Goal: Task Accomplishment & Management: Use online tool/utility

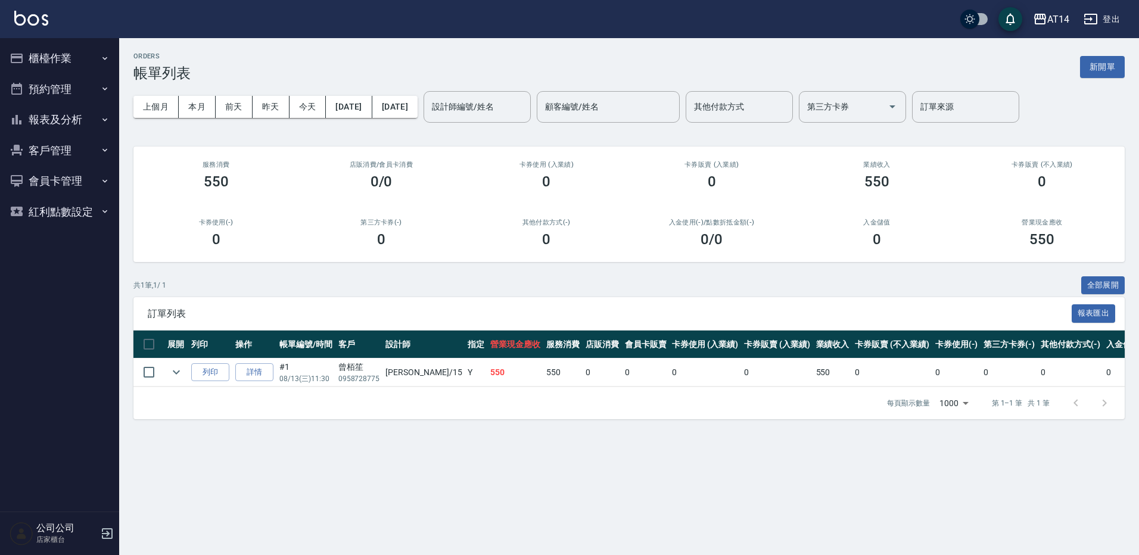
click at [48, 49] on button "櫃檯作業" at bounding box center [60, 58] width 110 height 31
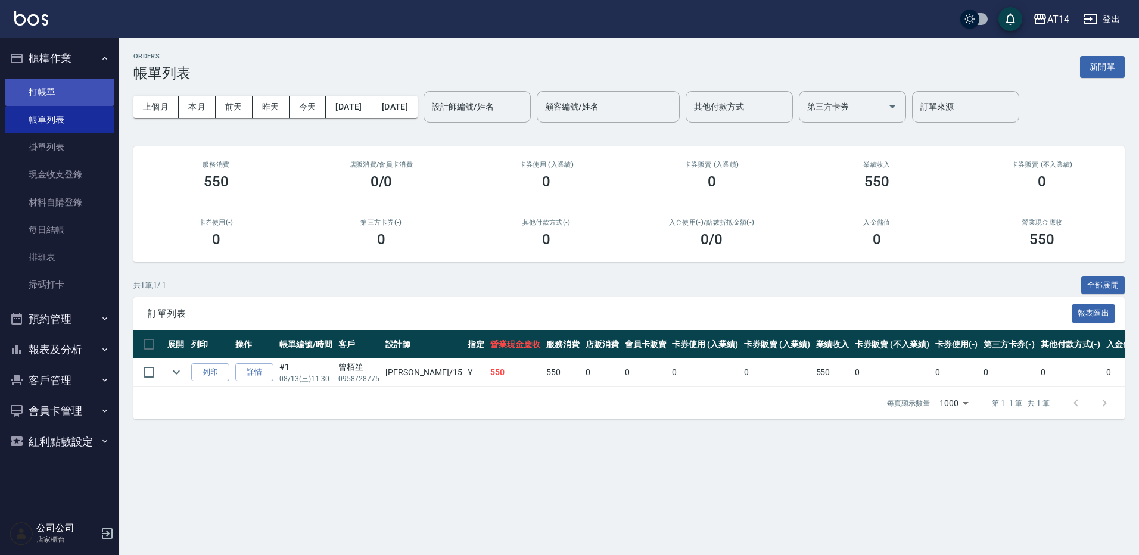
click at [53, 94] on link "打帳單" at bounding box center [60, 92] width 110 height 27
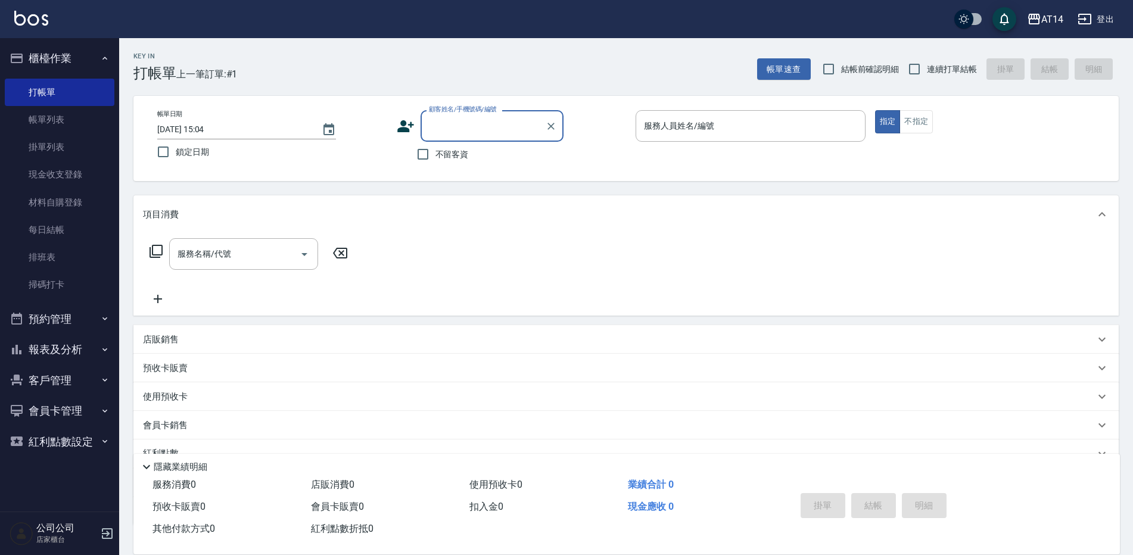
click at [445, 156] on span "不留客資" at bounding box center [451, 154] width 33 height 13
click at [435, 156] on input "不留客資" at bounding box center [422, 154] width 25 height 25
checkbox input "true"
click at [675, 132] on input "服務人員姓名/編號" at bounding box center [750, 126] width 219 height 21
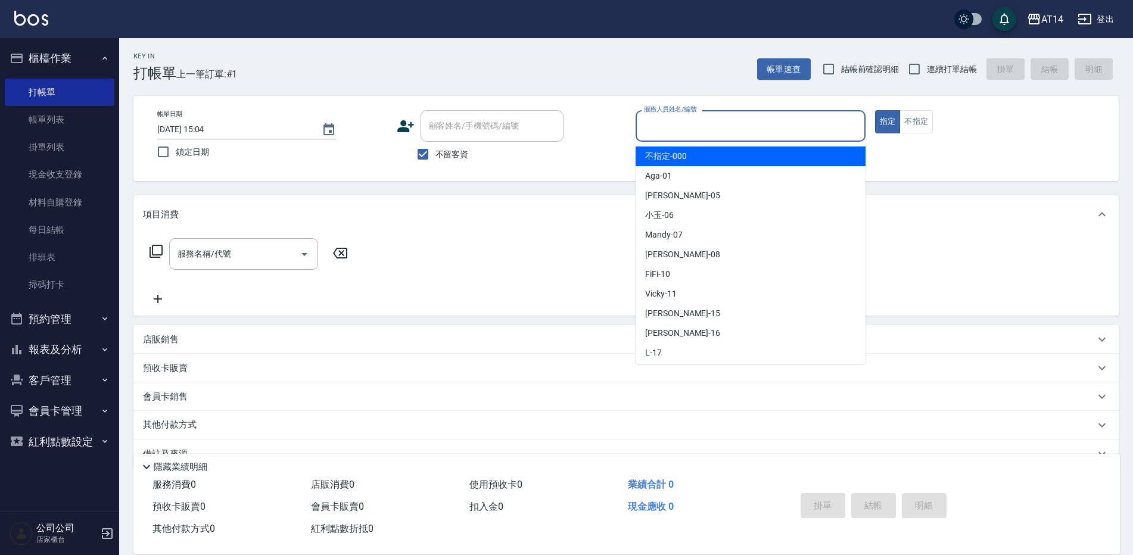
click at [929, 67] on span "連續打單結帳" at bounding box center [952, 69] width 50 height 13
click at [927, 67] on input "連續打單結帳" at bounding box center [914, 69] width 25 height 25
checkbox input "true"
click at [710, 125] on input "服務人員姓名/編號" at bounding box center [750, 126] width 219 height 21
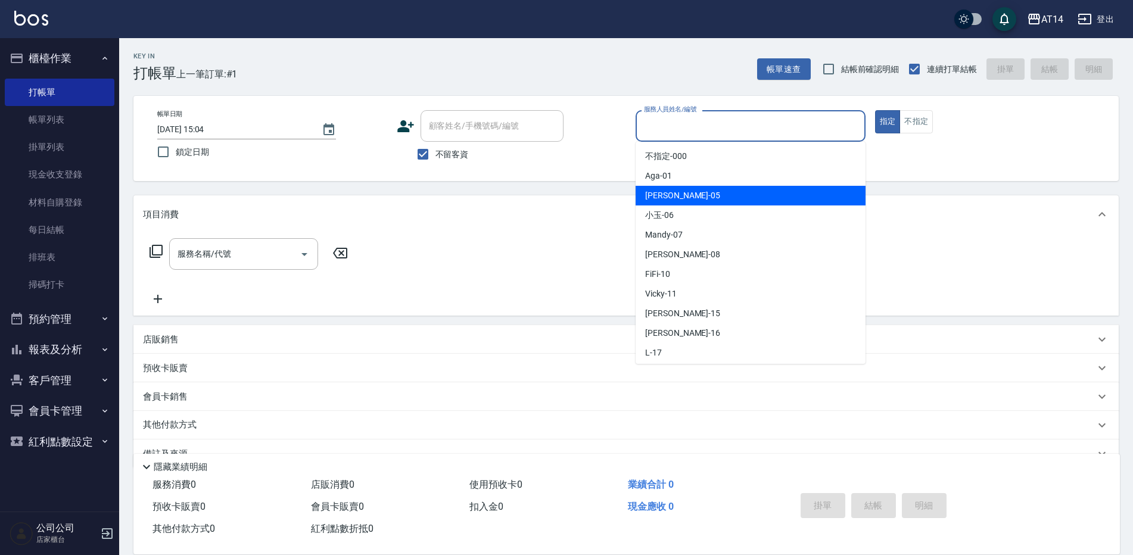
click at [673, 195] on span "Patty -05" at bounding box center [682, 195] width 75 height 13
type input "Patty-05"
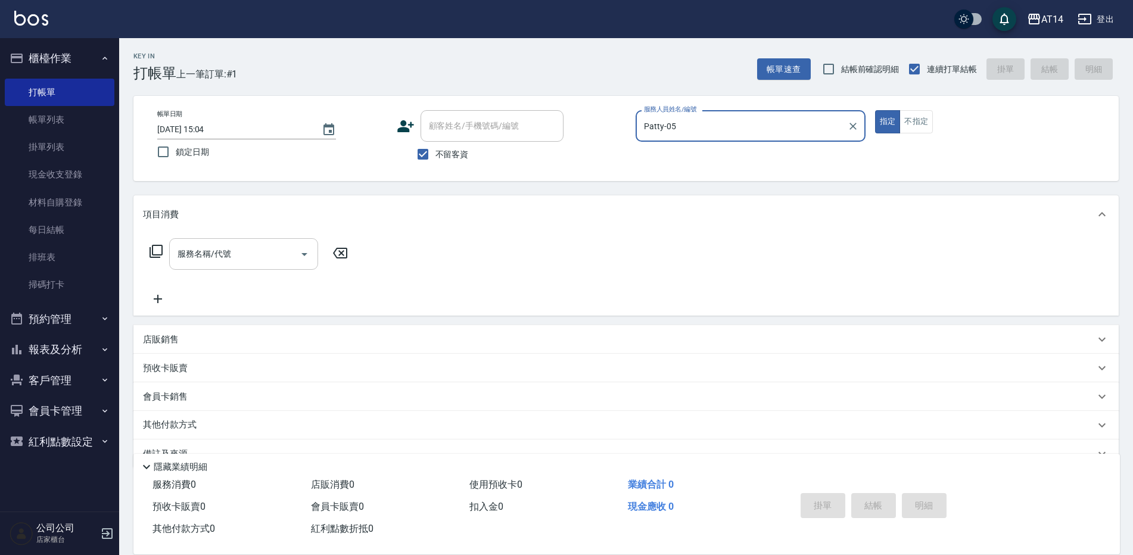
drag, startPoint x: 214, startPoint y: 247, endPoint x: 220, endPoint y: 268, distance: 22.4
click at [214, 249] on div "服務名稱/代號 服務名稱/代號" at bounding box center [243, 254] width 149 height 32
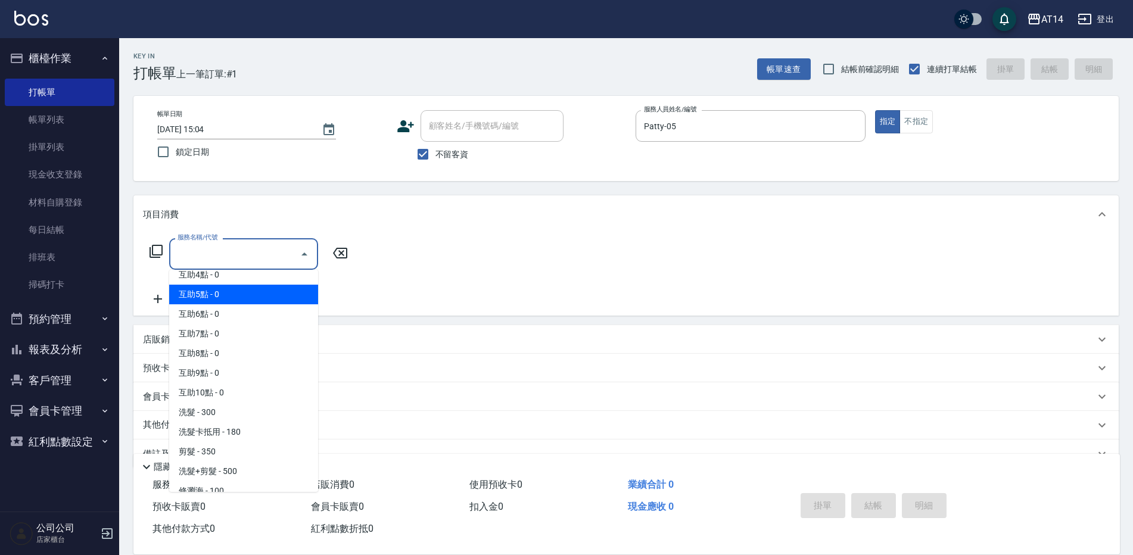
scroll to position [119, 0]
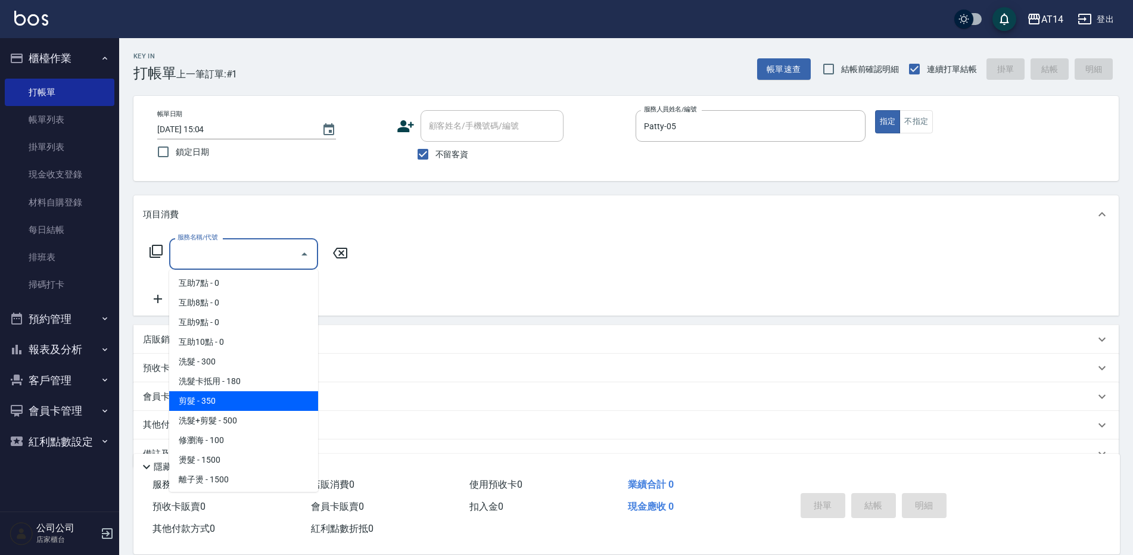
click at [211, 408] on span "剪髮 - 350" at bounding box center [243, 401] width 149 height 20
type input "剪髮(021)"
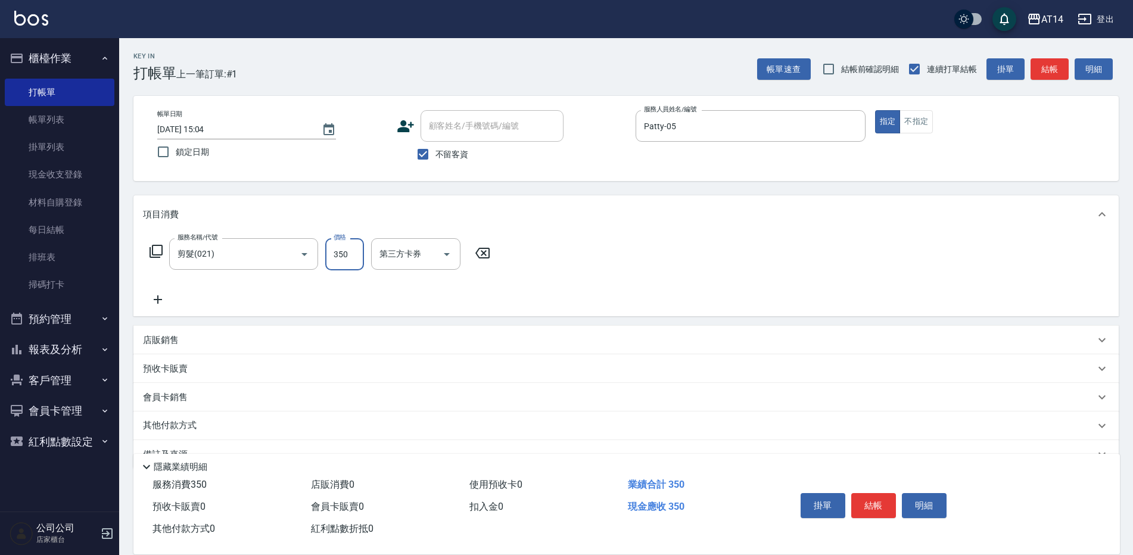
click at [335, 264] on input "350" at bounding box center [344, 254] width 39 height 32
type input "400"
click at [866, 493] on button "結帳" at bounding box center [873, 505] width 45 height 25
